Goal: Transaction & Acquisition: Purchase product/service

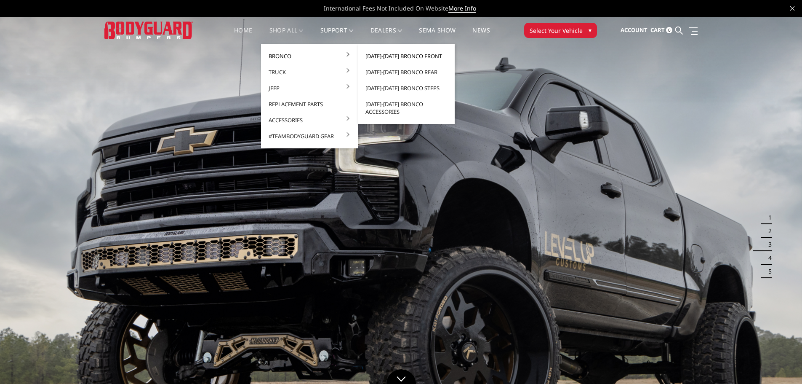
click at [378, 56] on link "[DATE]-[DATE] Bronco Front" at bounding box center [406, 56] width 90 height 16
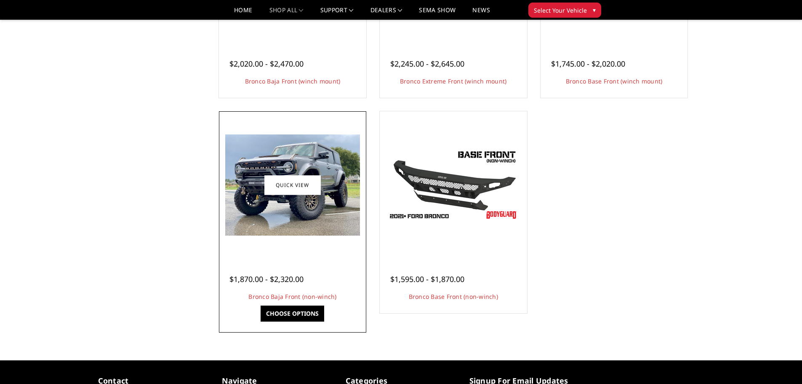
scroll to position [211, 0]
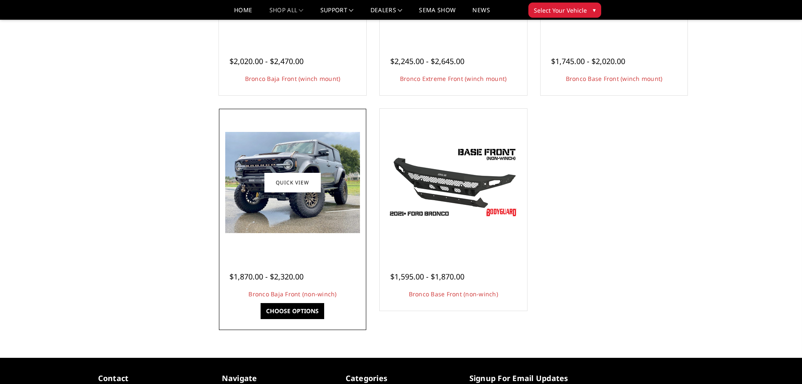
click at [302, 234] on div at bounding box center [292, 182] width 143 height 143
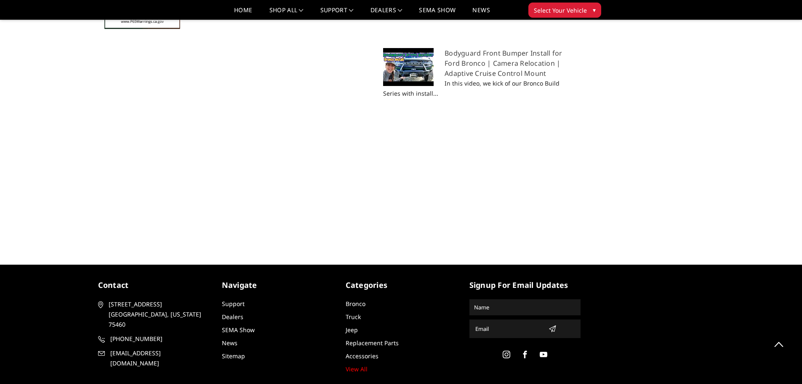
scroll to position [969, 0]
